Goal: Use online tool/utility: Utilize a website feature to perform a specific function

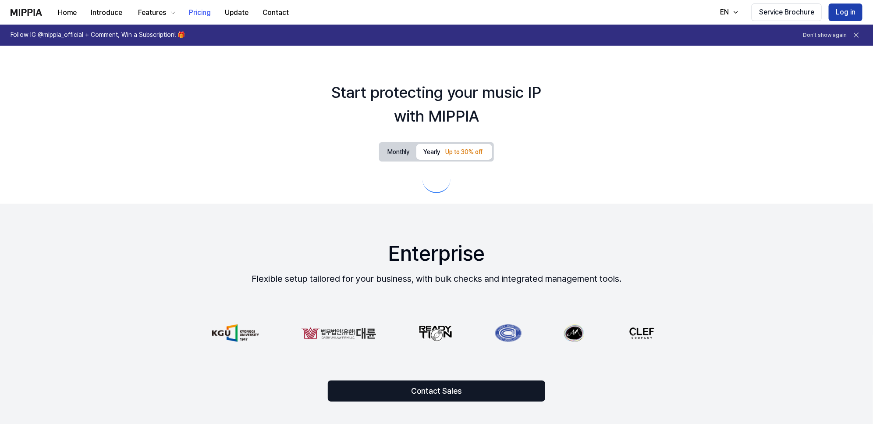
click at [843, 13] on button "Log in" at bounding box center [846, 13] width 34 height 18
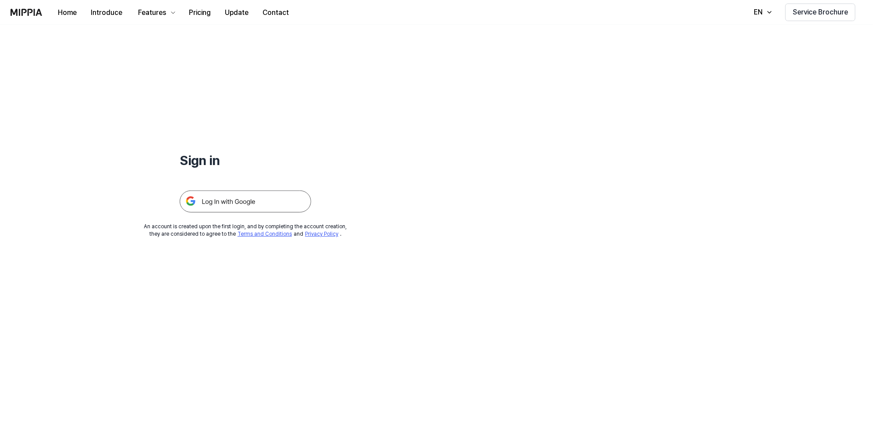
click at [217, 198] on img at bounding box center [246, 201] width 132 height 22
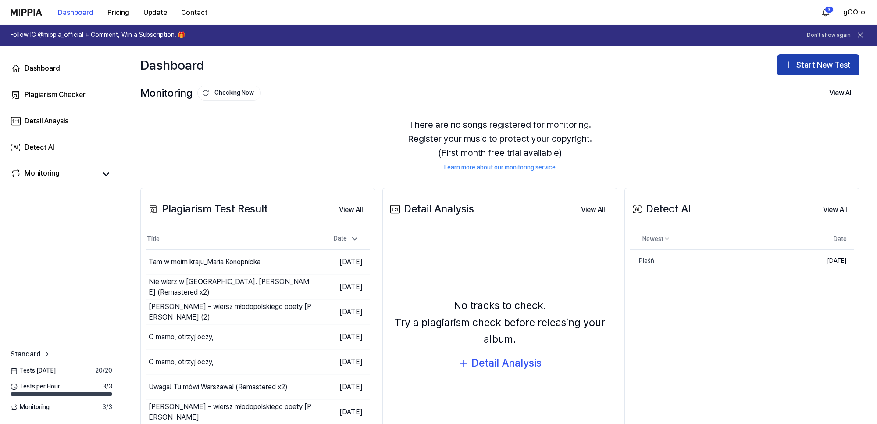
click at [805, 62] on button "Start New Test" at bounding box center [818, 64] width 82 height 21
click at [821, 61] on button "Start New Test" at bounding box center [818, 64] width 82 height 21
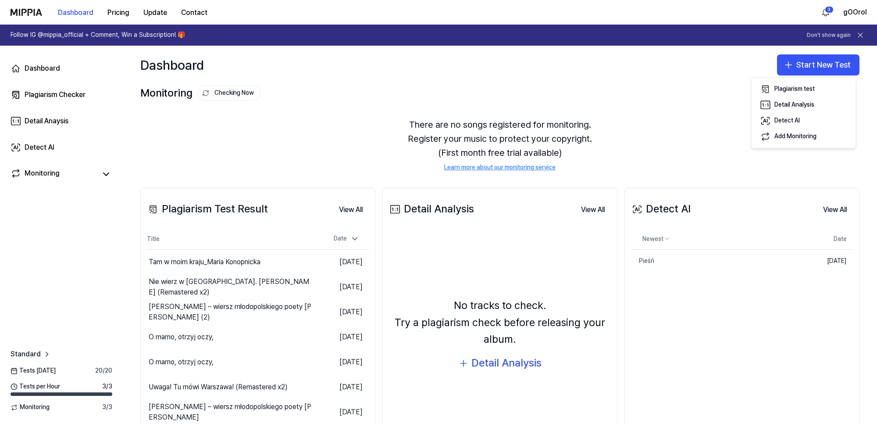
click at [633, 79] on div "Dashboard Start New Test" at bounding box center [500, 65] width 754 height 39
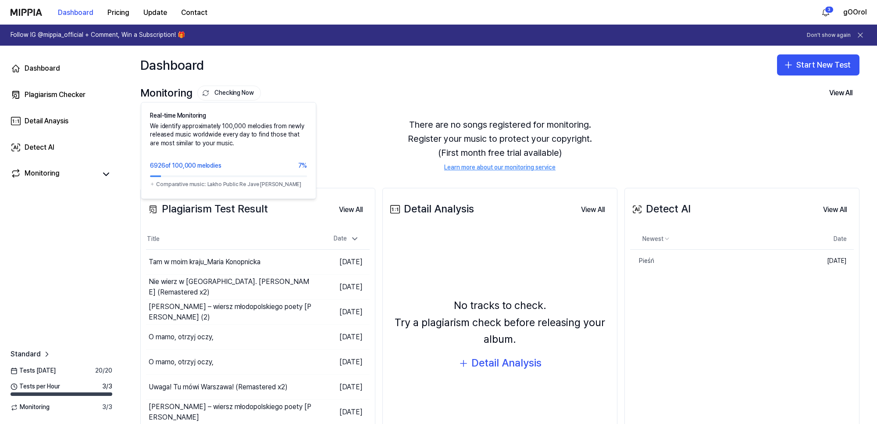
click at [225, 93] on button "Checking Now" at bounding box center [229, 92] width 64 height 15
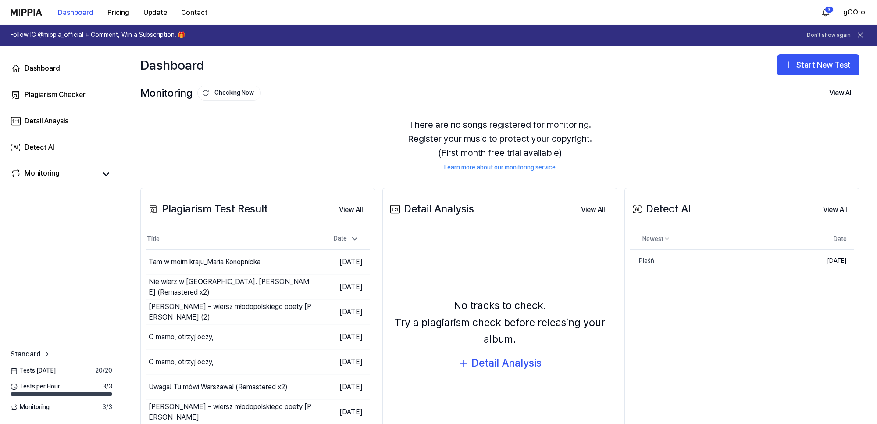
click at [345, 121] on div "There are no songs registered for monitoring. Register your music to protect yo…" at bounding box center [499, 144] width 719 height 75
click at [814, 60] on button "Start New Test" at bounding box center [818, 64] width 82 height 21
click at [785, 89] on div "Plagiarism test" at bounding box center [794, 89] width 40 height 9
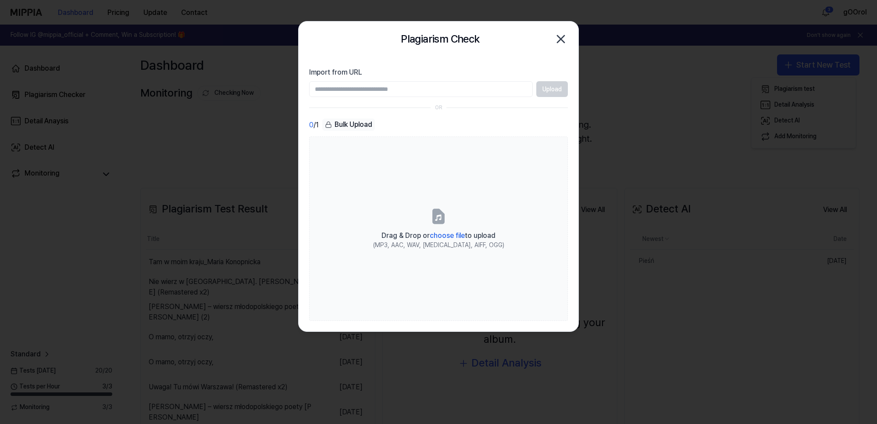
click at [547, 85] on div "Upload" at bounding box center [438, 89] width 259 height 16
click at [555, 87] on div "Upload" at bounding box center [438, 89] width 259 height 16
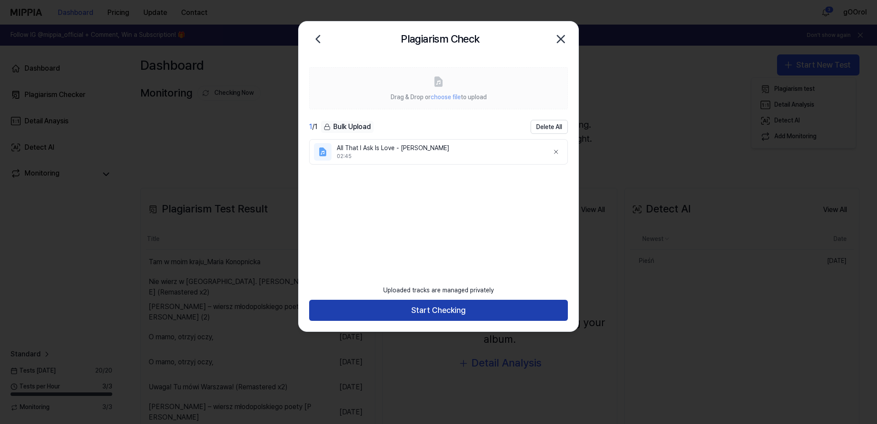
click at [445, 305] on button "Start Checking" at bounding box center [438, 309] width 259 height 21
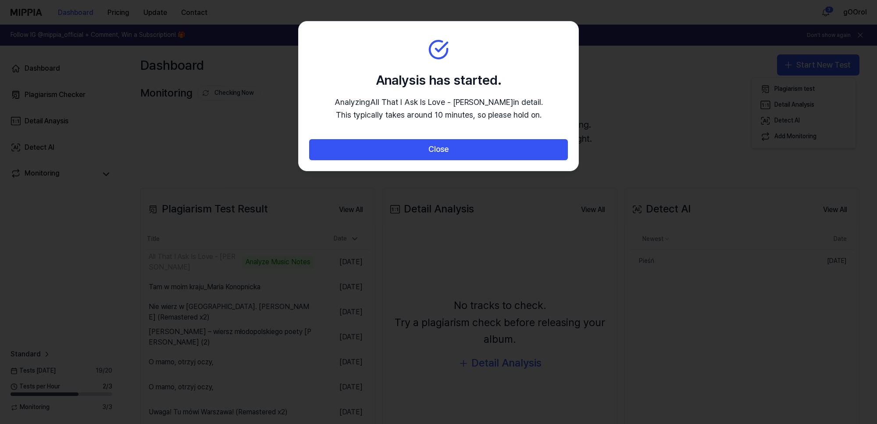
click at [260, 134] on div at bounding box center [438, 212] width 877 height 424
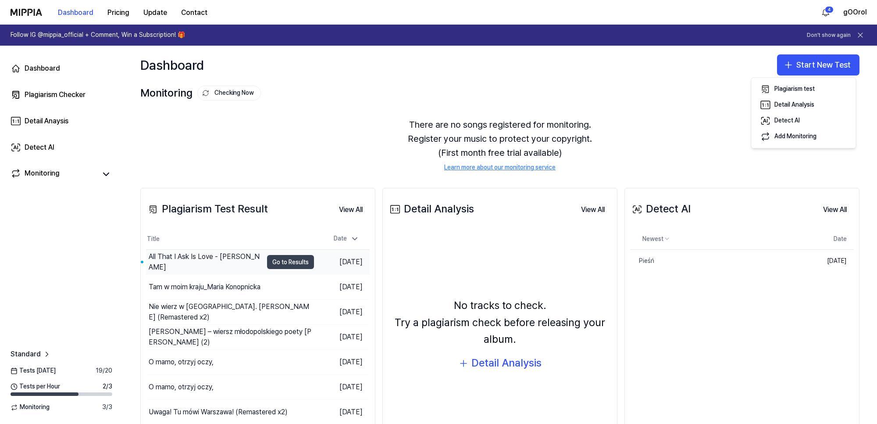
click at [292, 261] on button "Go to Results" at bounding box center [290, 262] width 47 height 14
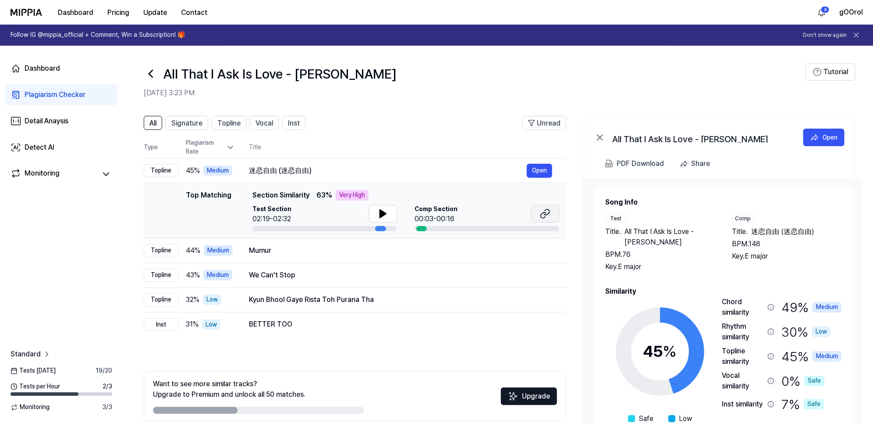
click at [553, 210] on button at bounding box center [545, 214] width 28 height 18
click at [261, 121] on span "Vocal" at bounding box center [265, 123] width 18 height 11
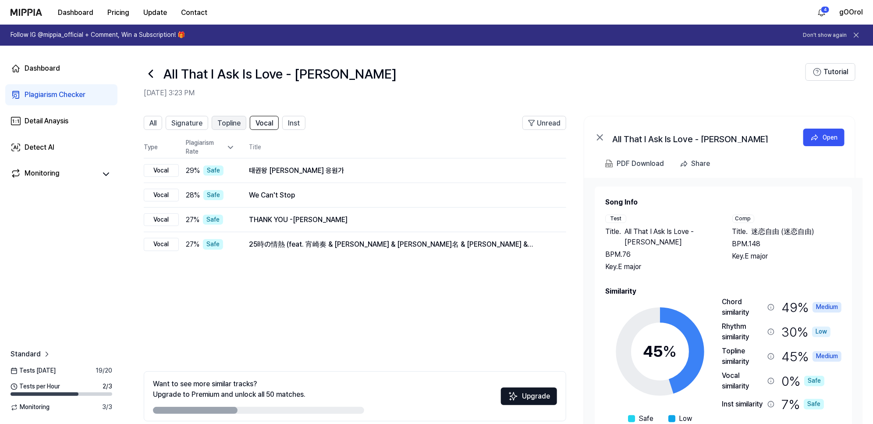
click at [228, 119] on span "Topline" at bounding box center [228, 123] width 23 height 11
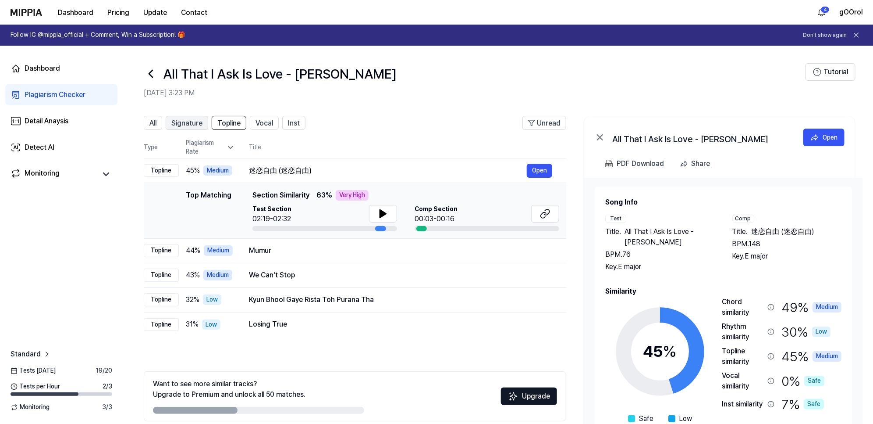
click at [187, 119] on span "Signature" at bounding box center [186, 123] width 31 height 11
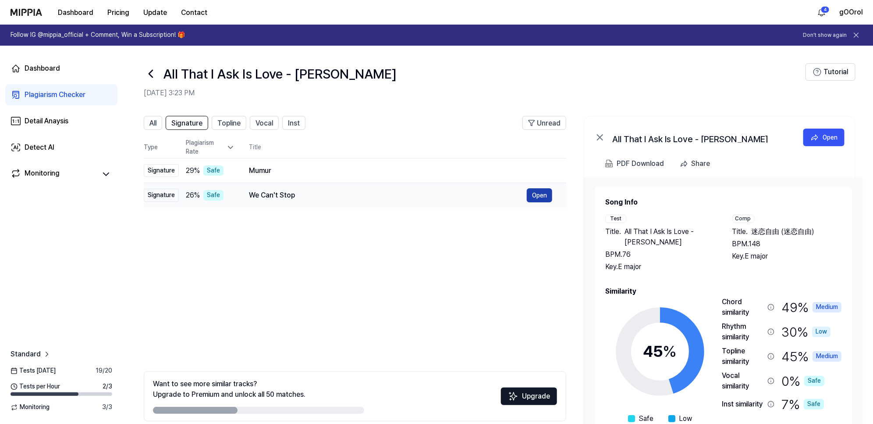
click at [538, 193] on button "Open" at bounding box center [539, 195] width 25 height 14
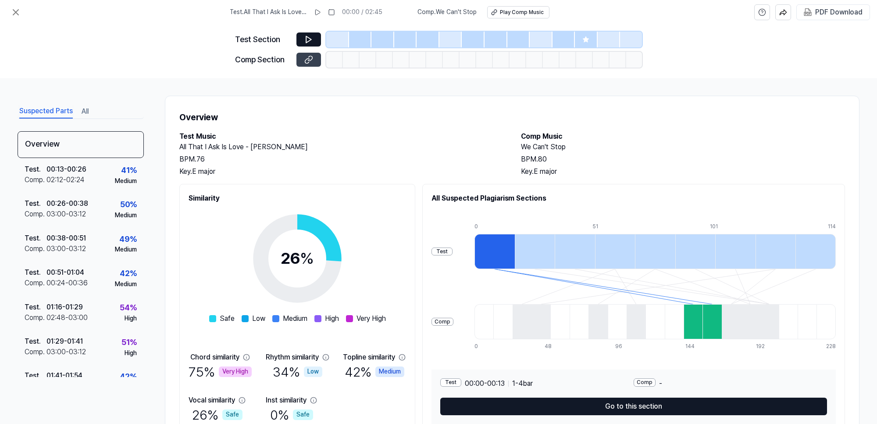
click at [310, 62] on icon at bounding box center [308, 59] width 9 height 9
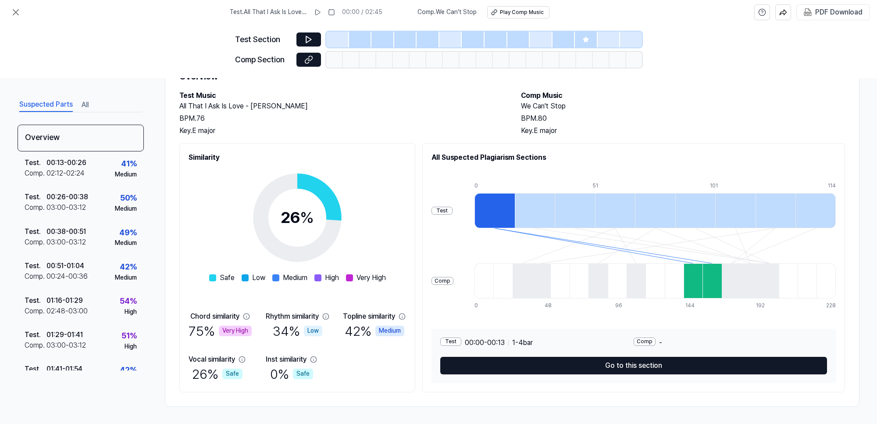
click at [238, 330] on div "Very High" at bounding box center [235, 330] width 33 height 11
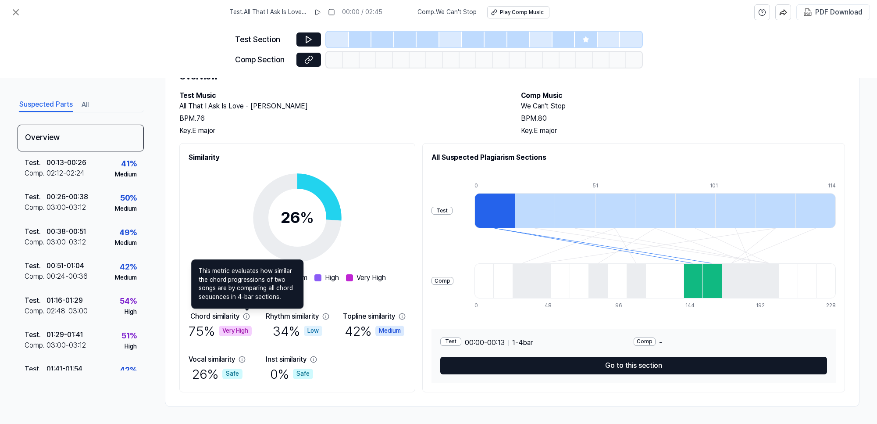
click at [246, 315] on icon at bounding box center [246, 316] width 7 height 7
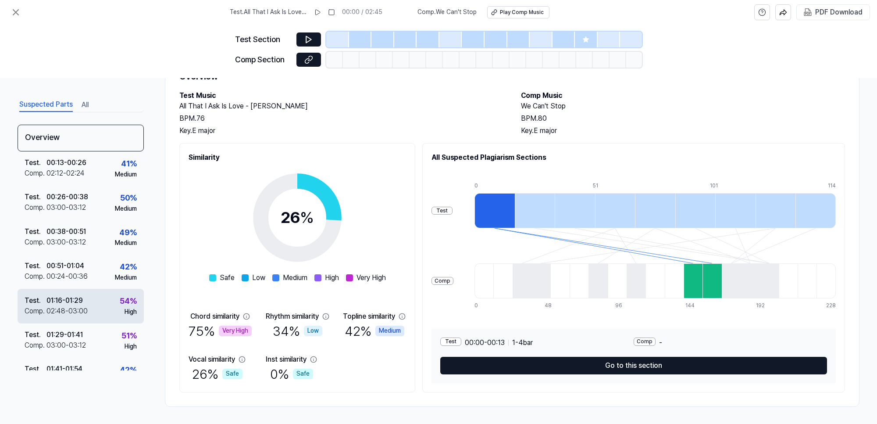
click at [55, 303] on div "01:16 - 01:29" at bounding box center [64, 300] width 36 height 11
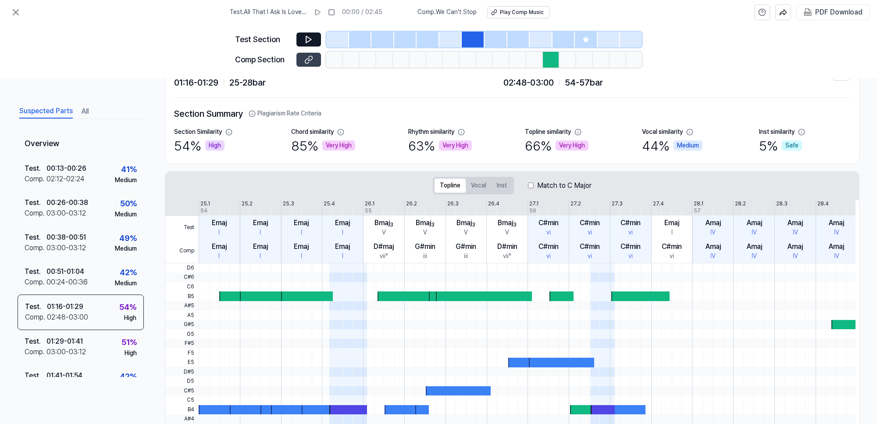
click at [308, 56] on icon at bounding box center [308, 59] width 9 height 9
click at [63, 346] on div "03:00 - 03:12" at bounding box center [65, 351] width 39 height 11
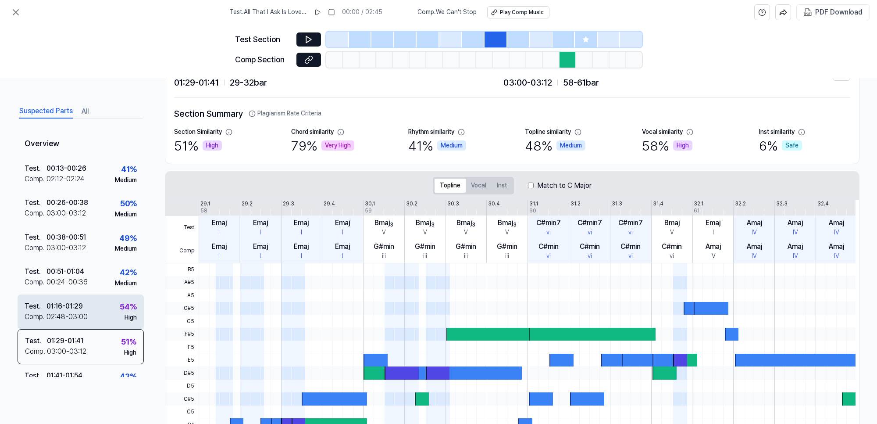
click at [80, 317] on div "02:48 - 03:00" at bounding box center [66, 316] width 41 height 11
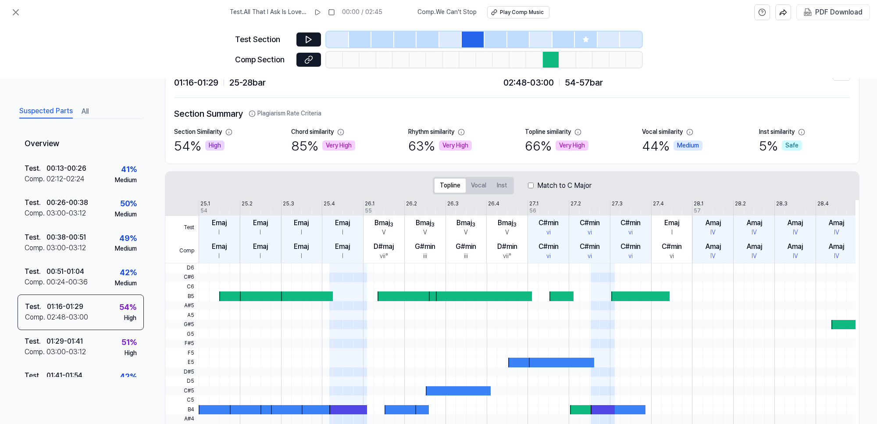
click at [331, 147] on div "Very High" at bounding box center [338, 145] width 33 height 11
click at [306, 33] on button at bounding box center [308, 39] width 25 height 14
click at [304, 60] on icon at bounding box center [308, 59] width 9 height 9
click at [314, 39] on button at bounding box center [308, 39] width 25 height 14
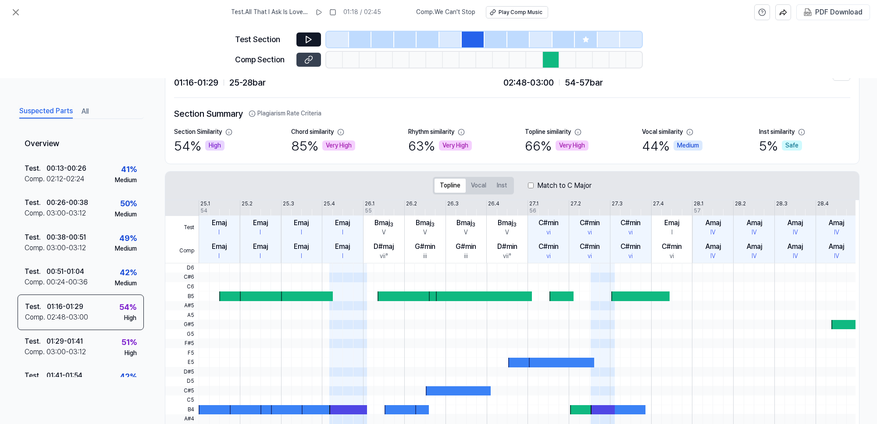
click at [308, 53] on button at bounding box center [308, 60] width 25 height 14
click at [590, 42] on div at bounding box center [586, 40] width 23 height 16
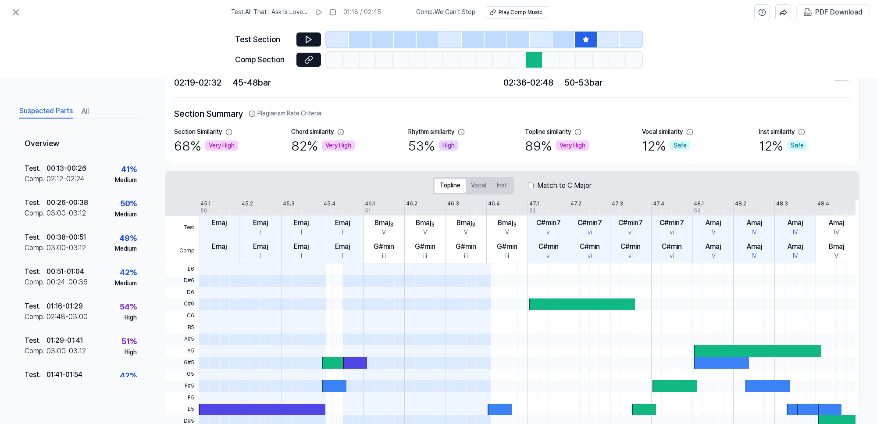
click at [555, 45] on div at bounding box center [563, 40] width 23 height 16
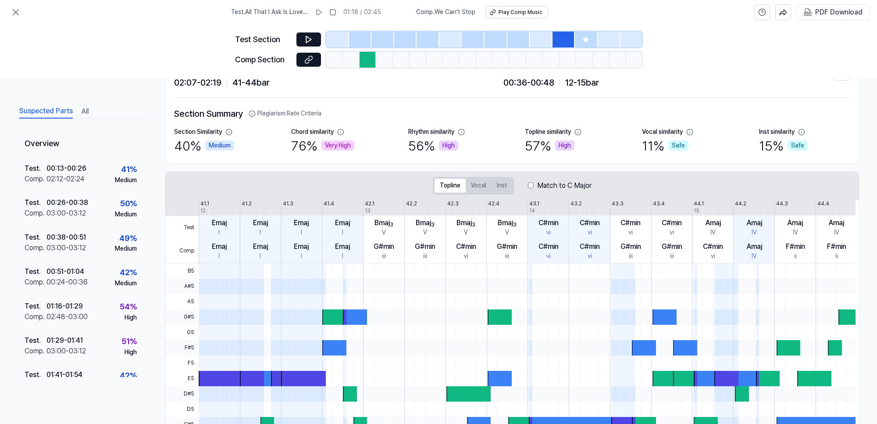
click at [584, 40] on icon at bounding box center [586, 39] width 6 height 6
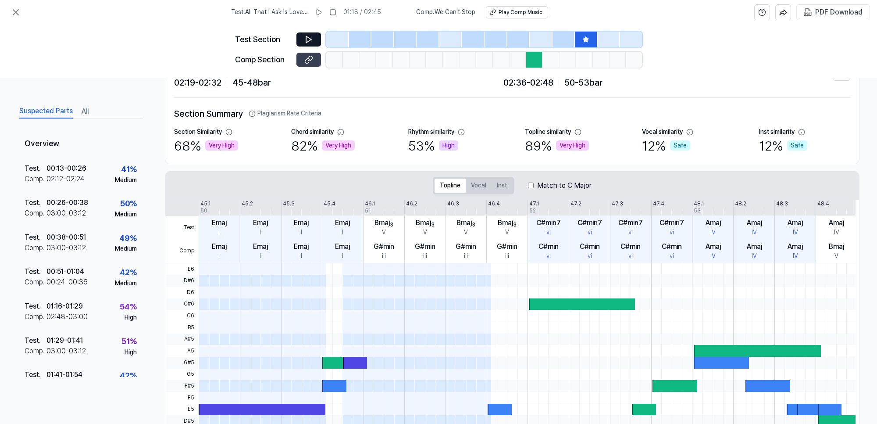
click at [310, 57] on icon at bounding box center [308, 59] width 9 height 9
click at [310, 40] on icon at bounding box center [308, 39] width 5 height 7
click at [310, 39] on icon at bounding box center [308, 39] width 5 height 7
click at [561, 143] on div "Very High" at bounding box center [572, 145] width 33 height 11
click at [565, 126] on div "Section Summary Plagiarism Rate Criteria Section Similarity 68 % Very High Chor…" at bounding box center [512, 131] width 676 height 48
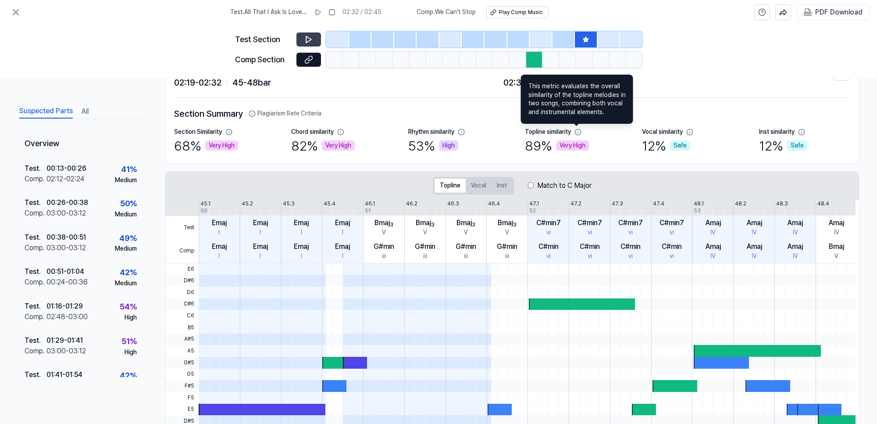
click at [469, 100] on div "Section Summary Plagiarism Rate Criteria Section Similarity 68 % Very High Chor…" at bounding box center [512, 131] width 676 height 66
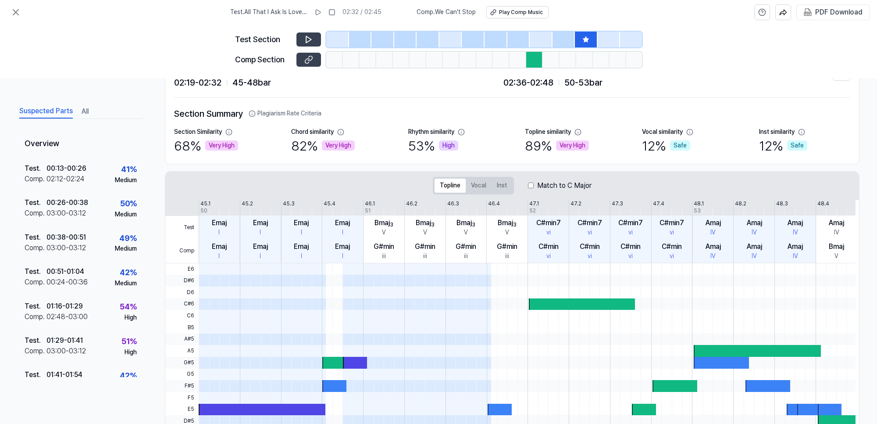
click at [310, 58] on icon at bounding box center [308, 59] width 9 height 9
click at [306, 40] on icon at bounding box center [308, 39] width 5 height 7
click at [307, 58] on icon at bounding box center [307, 60] width 4 height 5
click at [299, 37] on button at bounding box center [308, 39] width 25 height 14
click at [304, 42] on icon at bounding box center [308, 39] width 9 height 9
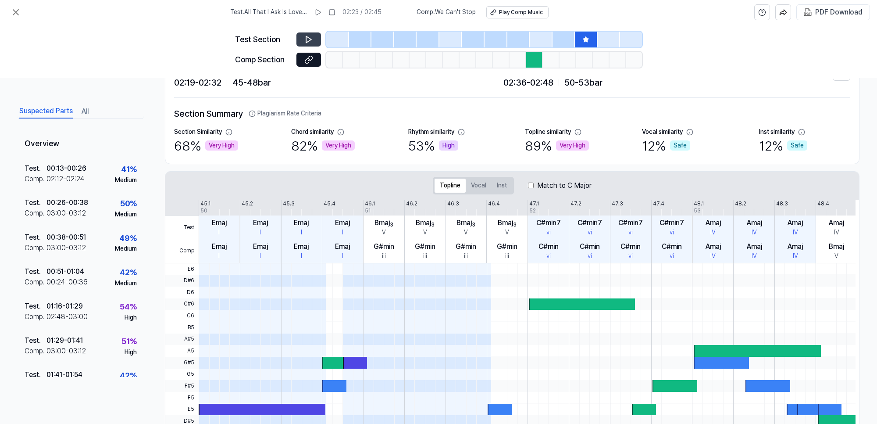
click at [472, 43] on div at bounding box center [473, 40] width 23 height 16
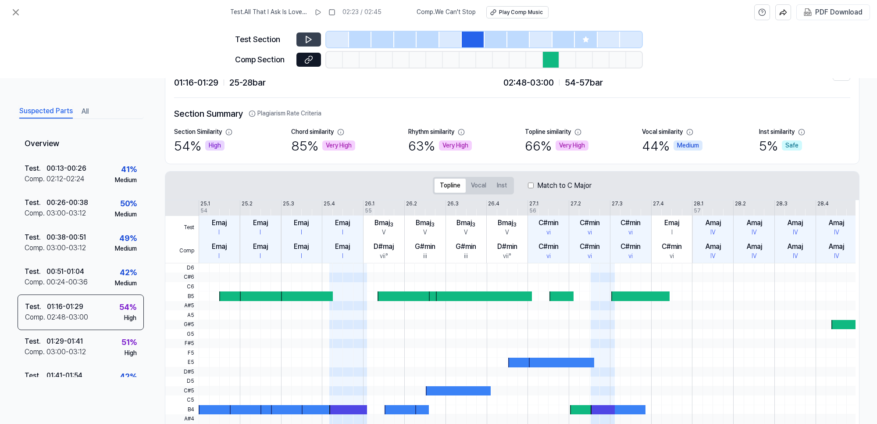
click at [496, 40] on div at bounding box center [495, 40] width 23 height 16
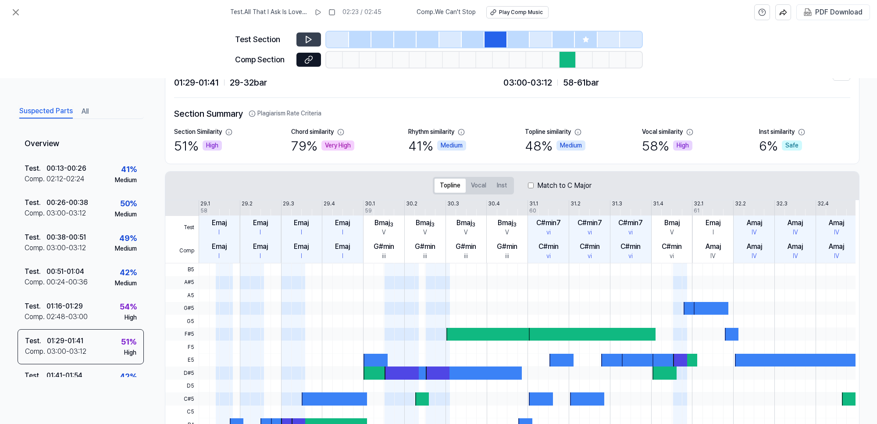
click at [424, 44] on div at bounding box center [428, 40] width 23 height 16
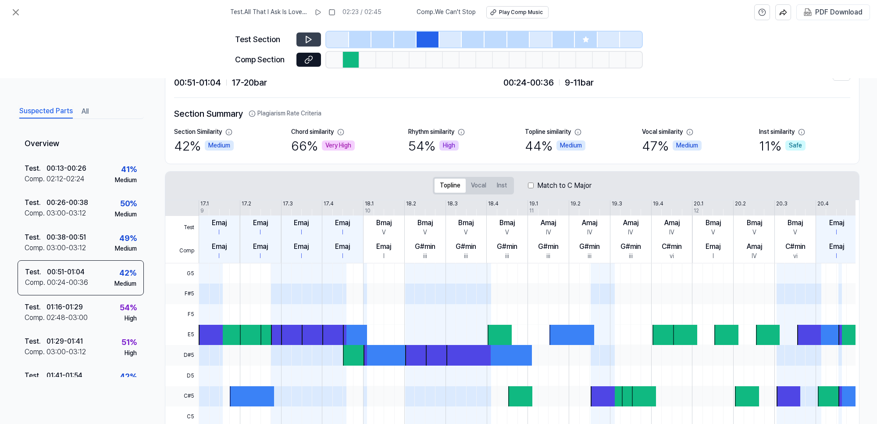
click at [411, 38] on div at bounding box center [405, 40] width 23 height 16
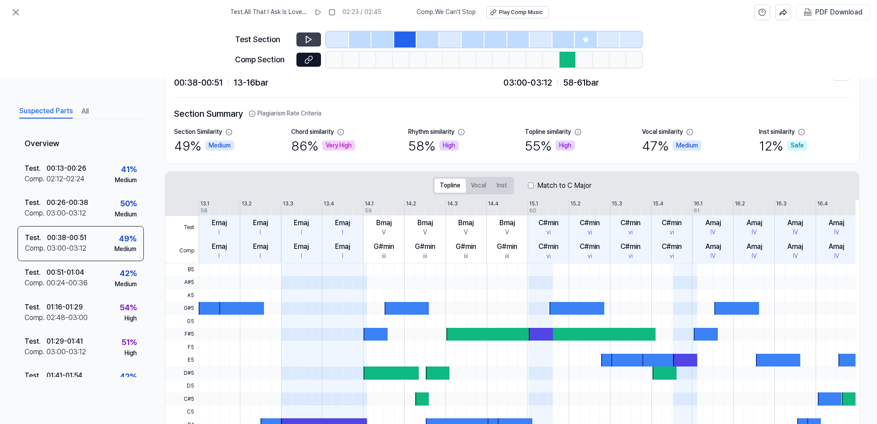
click at [376, 36] on div at bounding box center [382, 40] width 23 height 16
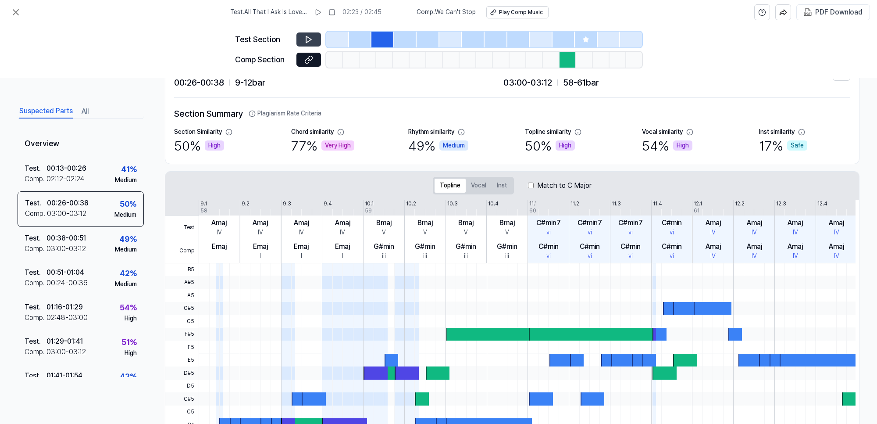
click at [362, 36] on div at bounding box center [360, 40] width 23 height 16
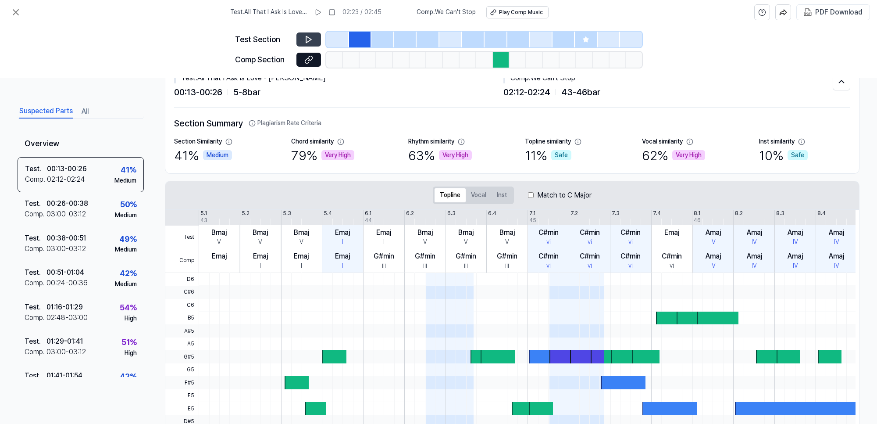
scroll to position [0, 0]
